Goal: Information Seeking & Learning: Learn about a topic

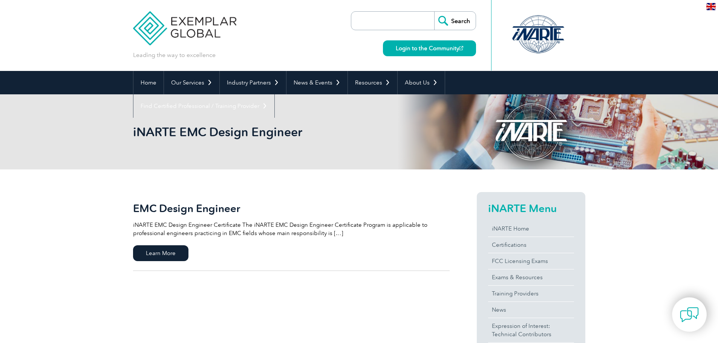
click at [342, 232] on p "iNARTE EMC Design Engineer Certificate The iNARTE EMC Design Engineer Certifica…" at bounding box center [291, 229] width 317 height 17
click at [335, 232] on p "iNARTE EMC Design Engineer Certificate The iNARTE EMC Design Engineer Certifica…" at bounding box center [291, 229] width 317 height 17
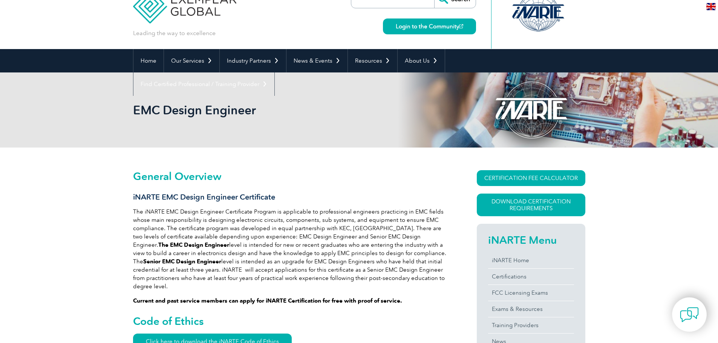
scroll to position [38, 0]
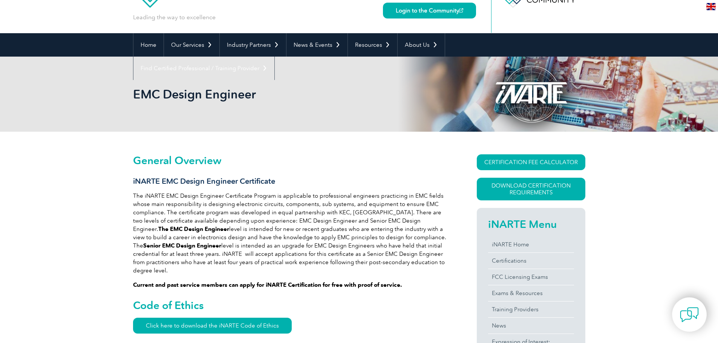
drag, startPoint x: 191, startPoint y: 206, endPoint x: 283, endPoint y: 210, distance: 91.8
click at [283, 210] on p "The iNARTE EMC Design Engineer Certificate Program is applicable to professiona…" at bounding box center [291, 233] width 317 height 83
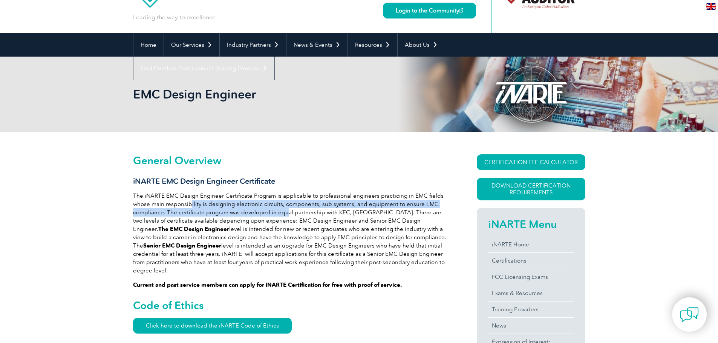
drag, startPoint x: 181, startPoint y: 227, endPoint x: 304, endPoint y: 250, distance: 124.8
click at [304, 250] on p "The iNARTE EMC Design Engineer Certificate Program is applicable to professiona…" at bounding box center [291, 233] width 317 height 83
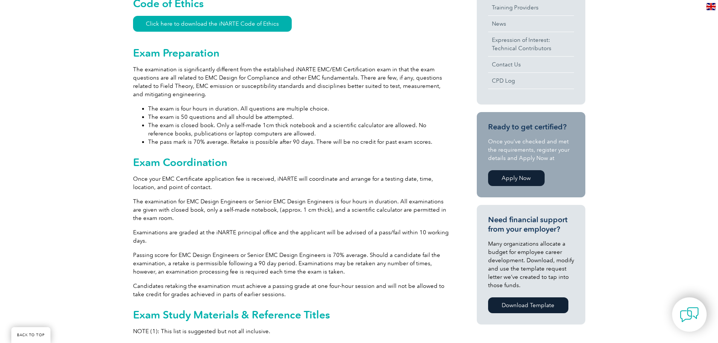
scroll to position [377, 0]
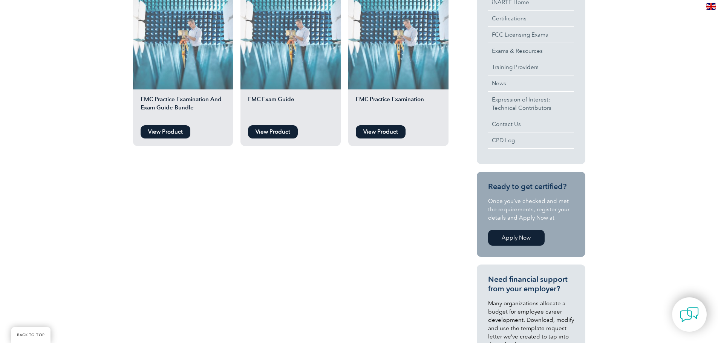
scroll to position [113, 0]
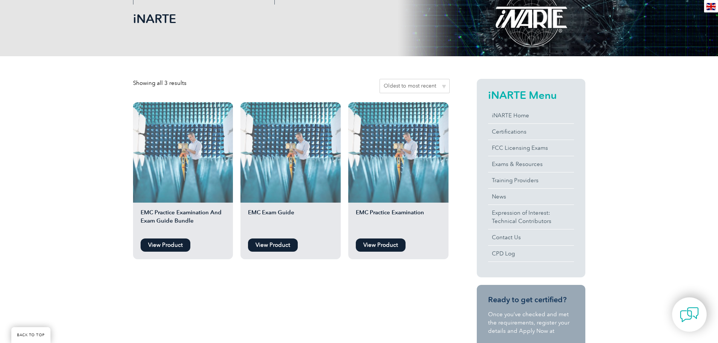
click at [262, 244] on link "View Product" at bounding box center [273, 244] width 50 height 13
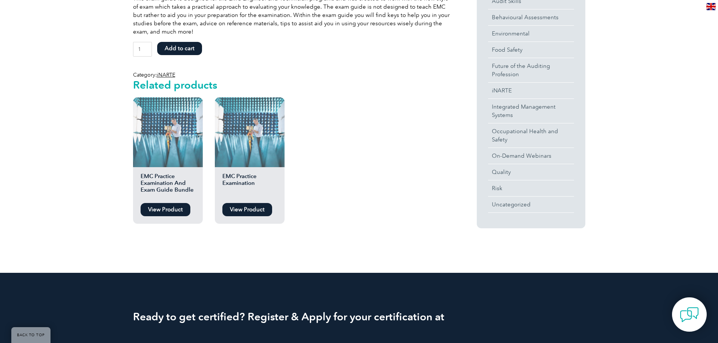
scroll to position [152, 0]
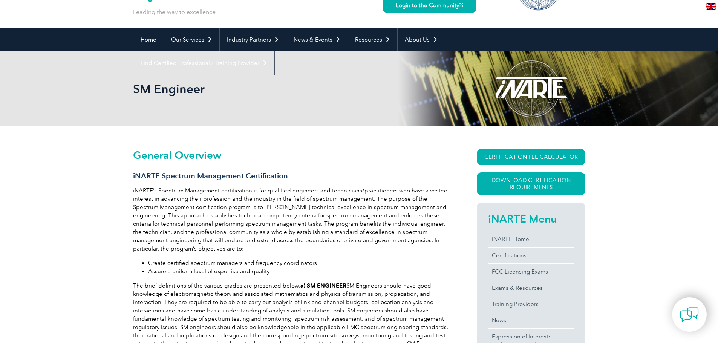
scroll to position [43, 0]
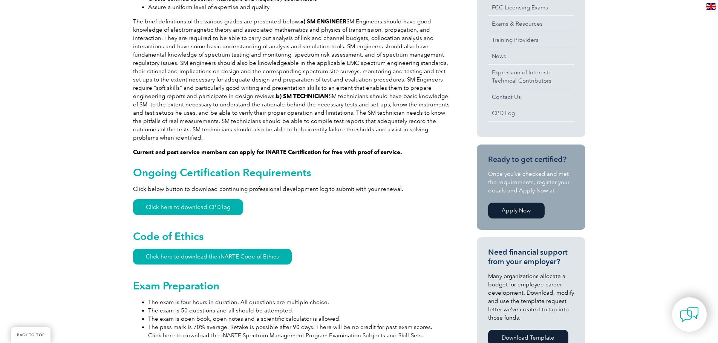
scroll to position [345, 0]
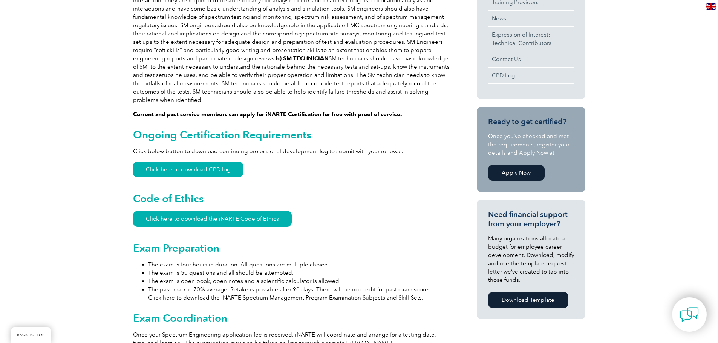
click at [281, 294] on link "Click here to download the iNARTE Spectrum Management Program Examination Subje…" at bounding box center [285, 297] width 275 height 7
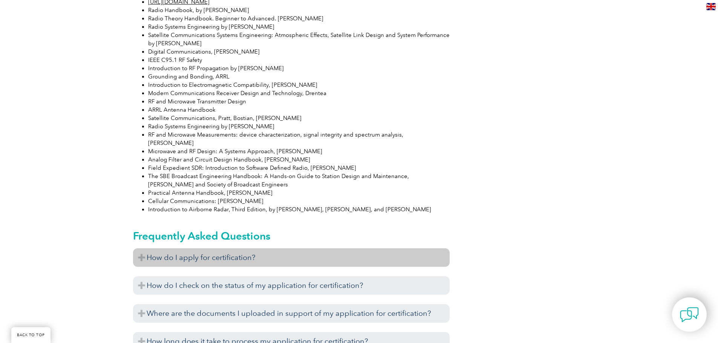
scroll to position [873, 0]
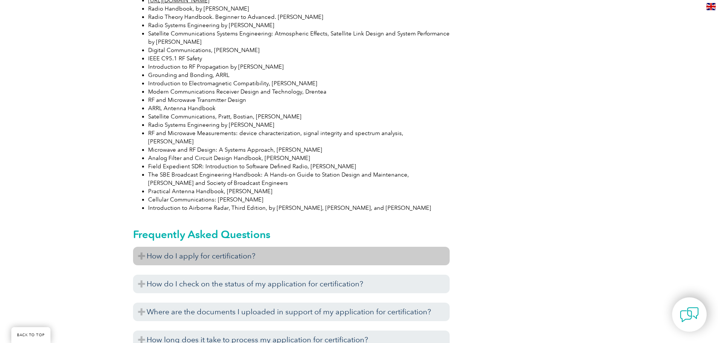
click at [214, 247] on h3 "How do I apply for certification?" at bounding box center [291, 256] width 317 height 18
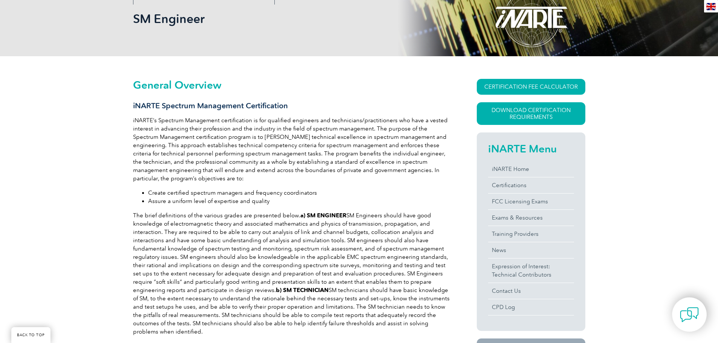
scroll to position [151, 0]
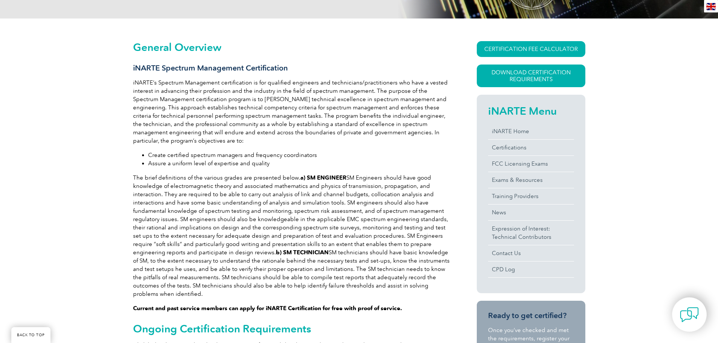
drag, startPoint x: 133, startPoint y: 298, endPoint x: 396, endPoint y: 299, distance: 262.1
click at [396, 305] on strong "Current and past service members can apply for iNARTE Certification for free wi…" at bounding box center [267, 308] width 269 height 7
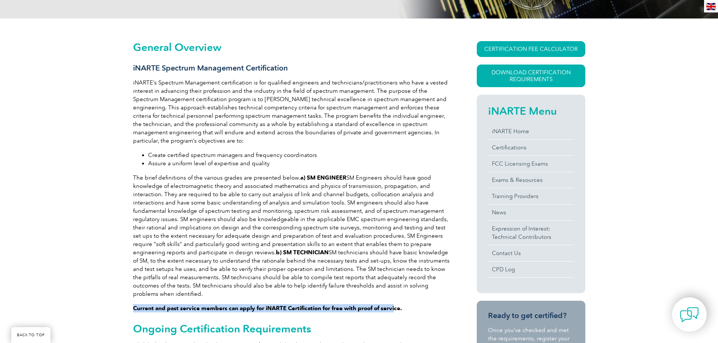
scroll to position [189, 0]
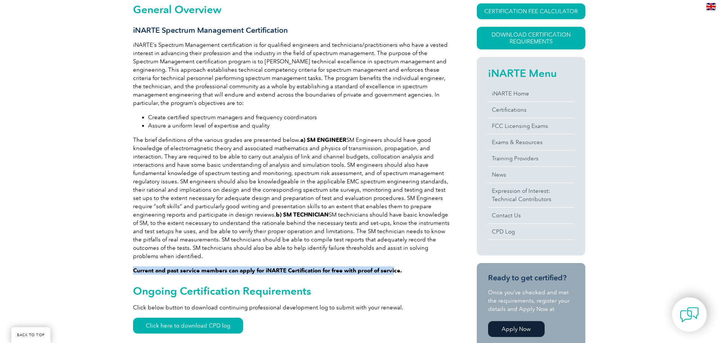
click at [285, 176] on p "The brief definitions of the various grades are presented below. a) SM ENGINEER…" at bounding box center [291, 198] width 317 height 124
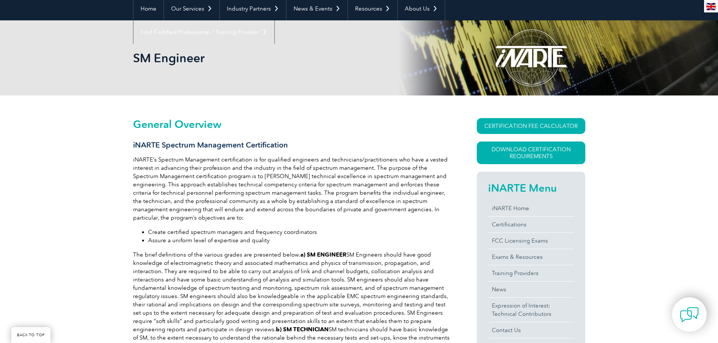
scroll to position [75, 0]
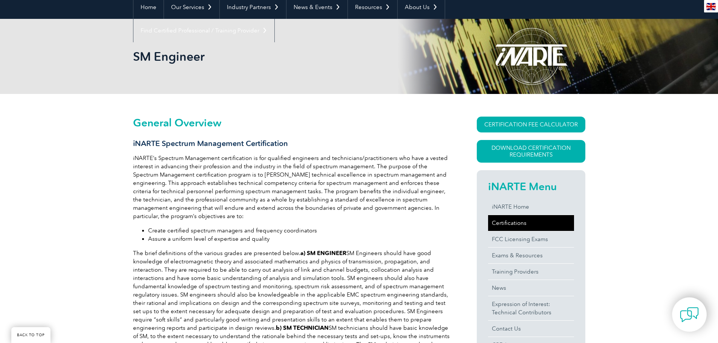
click at [514, 220] on link "Certifications" at bounding box center [531, 223] width 86 height 16
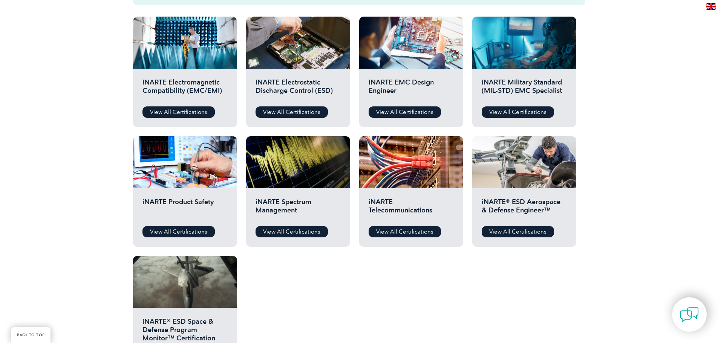
scroll to position [302, 0]
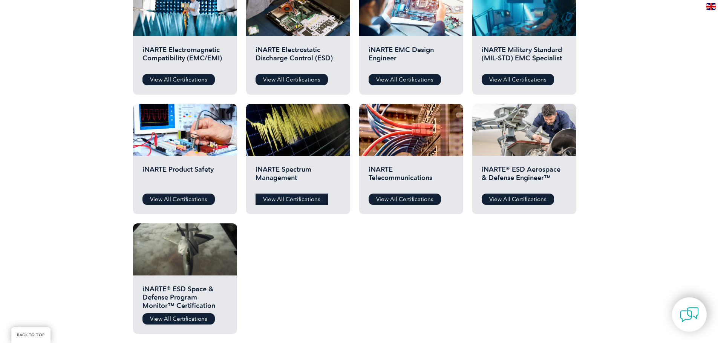
click at [298, 200] on link "View All Certifications" at bounding box center [292, 198] width 72 height 11
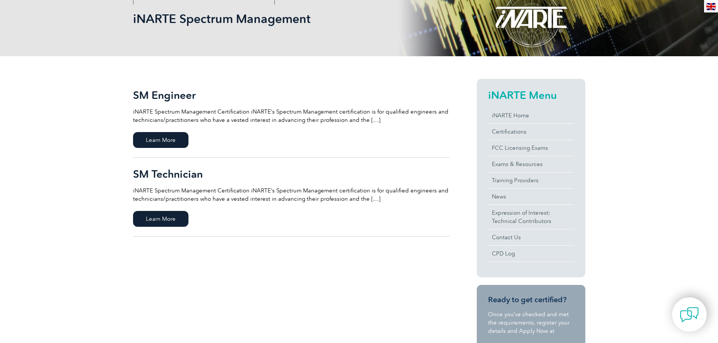
scroll to position [38, 0]
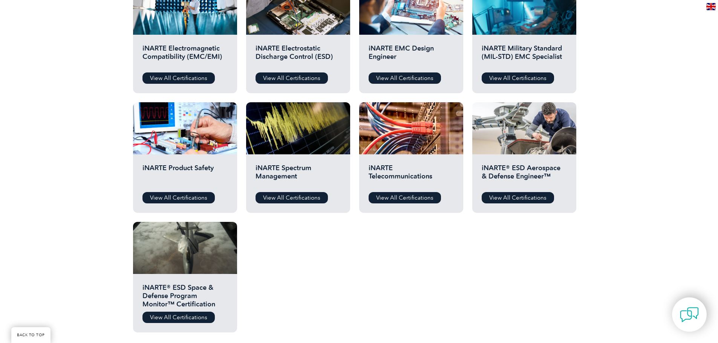
scroll to position [225, 0]
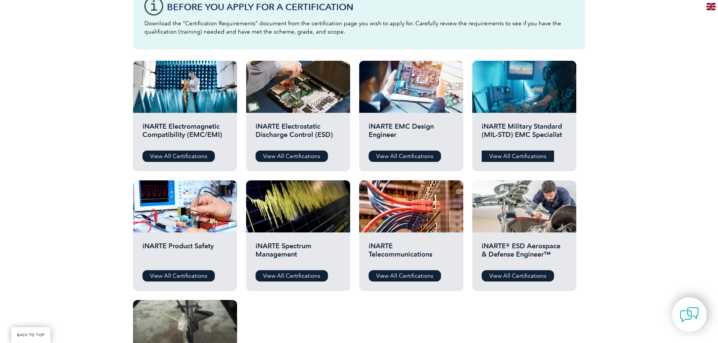
click at [518, 154] on link "View All Certifications" at bounding box center [518, 155] width 72 height 11
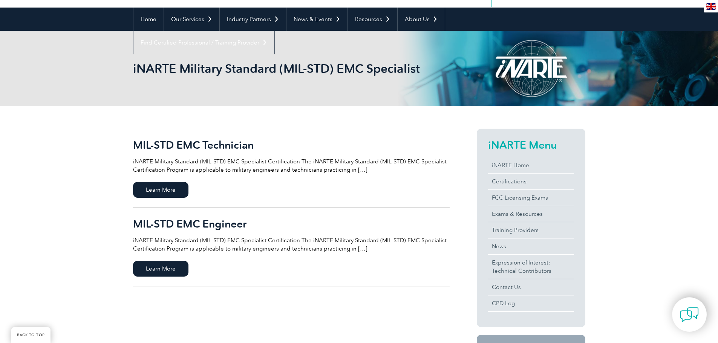
scroll to position [75, 0]
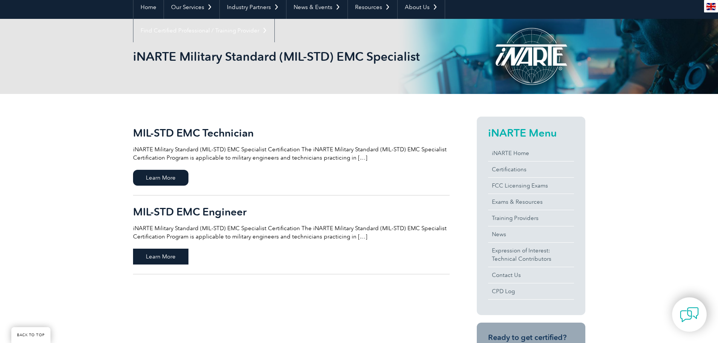
click at [167, 259] on span "Learn More" at bounding box center [160, 257] width 55 height 16
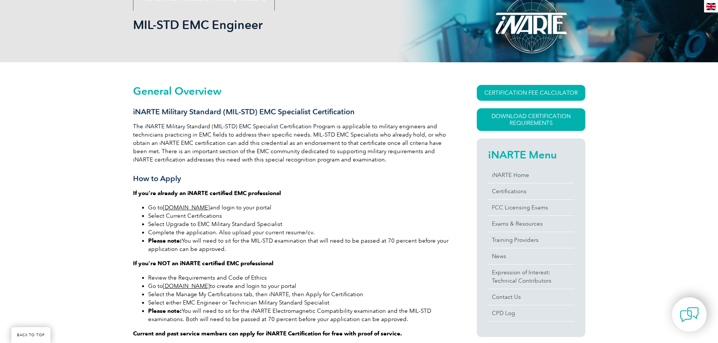
scroll to position [113, 0]
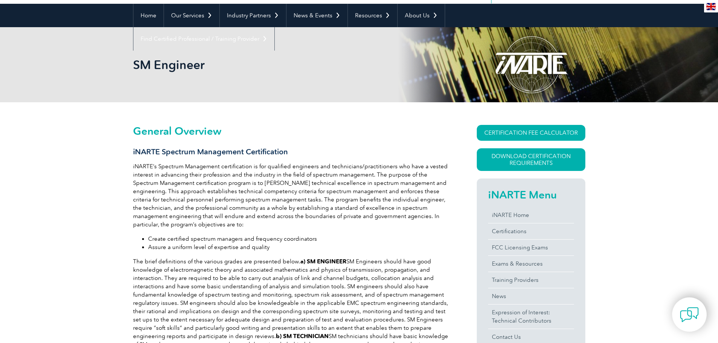
scroll to position [67, 0]
click at [519, 230] on link "Certifications" at bounding box center [531, 231] width 86 height 16
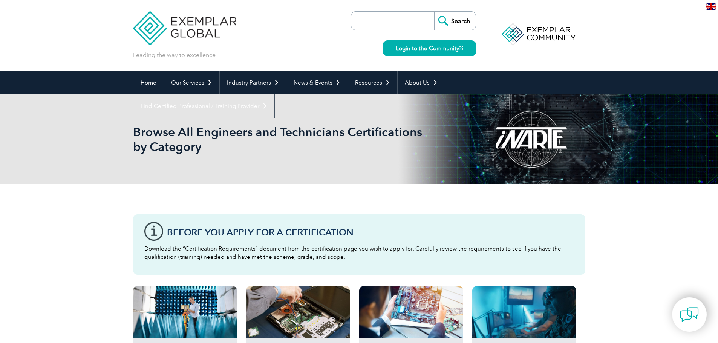
scroll to position [189, 0]
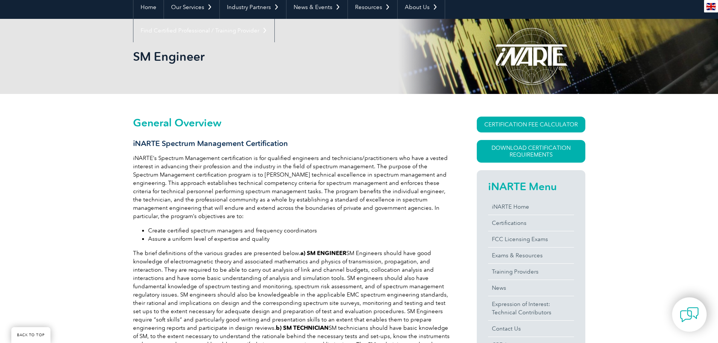
scroll to position [113, 0]
